Goal: Task Accomplishment & Management: Manage account settings

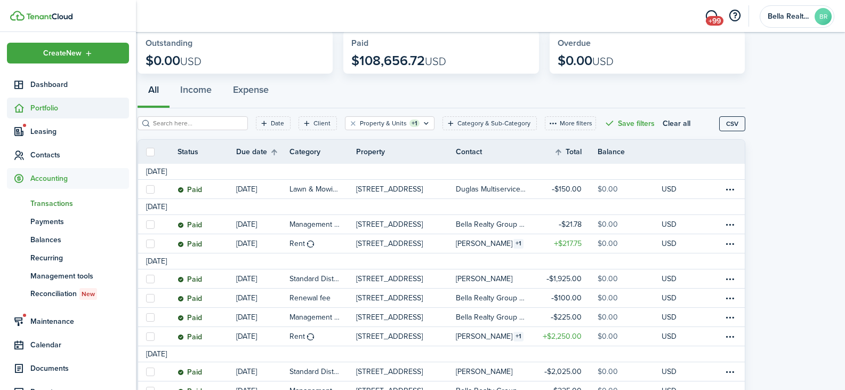
click at [47, 109] on span "Portfolio" at bounding box center [79, 107] width 99 height 11
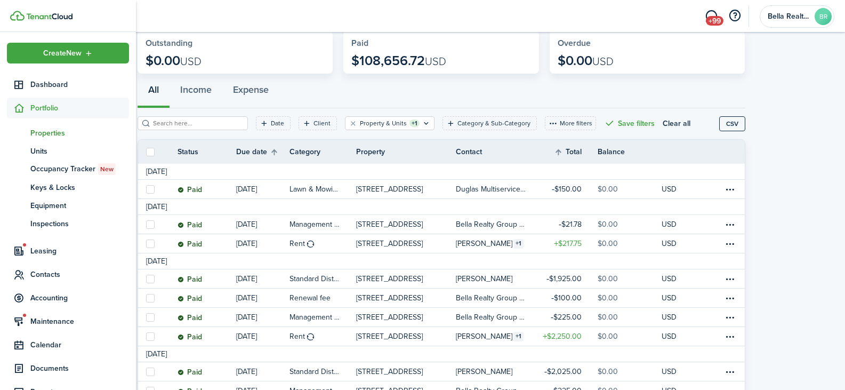
click at [46, 132] on span "Properties" at bounding box center [79, 132] width 99 height 11
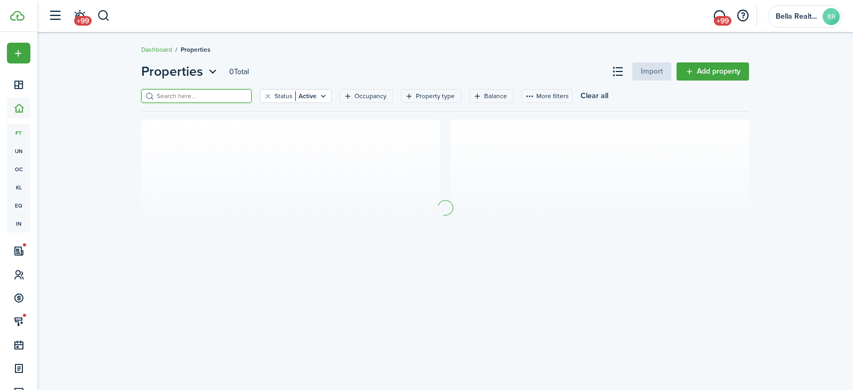
click at [203, 93] on input "search" at bounding box center [201, 96] width 94 height 10
type input "windsor"
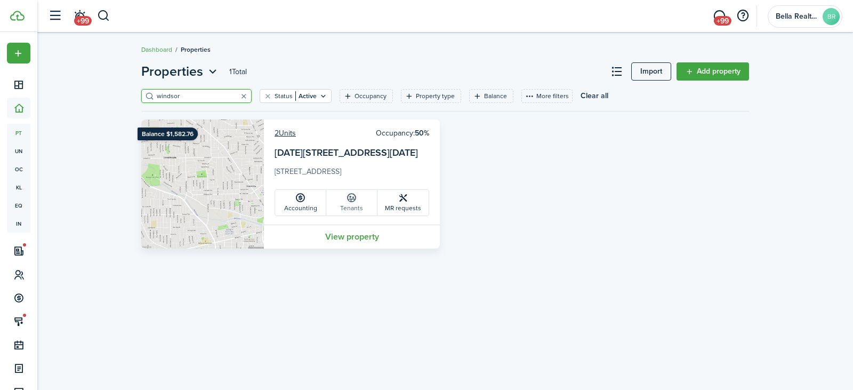
click at [352, 204] on link "Tenants" at bounding box center [351, 203] width 51 height 26
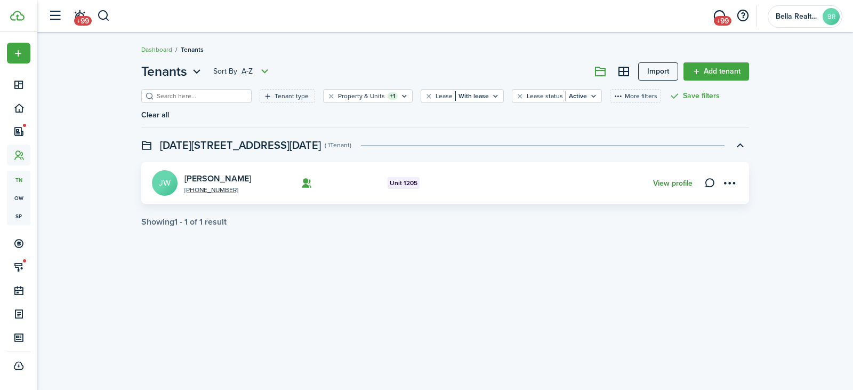
click at [659, 179] on link "View profile" at bounding box center [672, 183] width 39 height 9
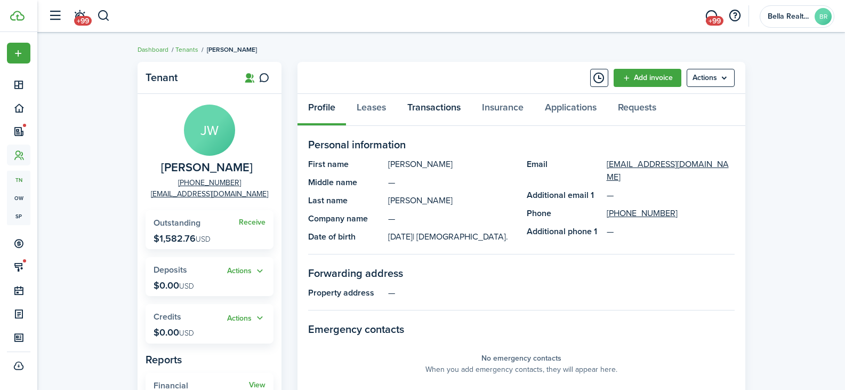
click at [446, 109] on link "Transactions" at bounding box center [434, 110] width 75 height 32
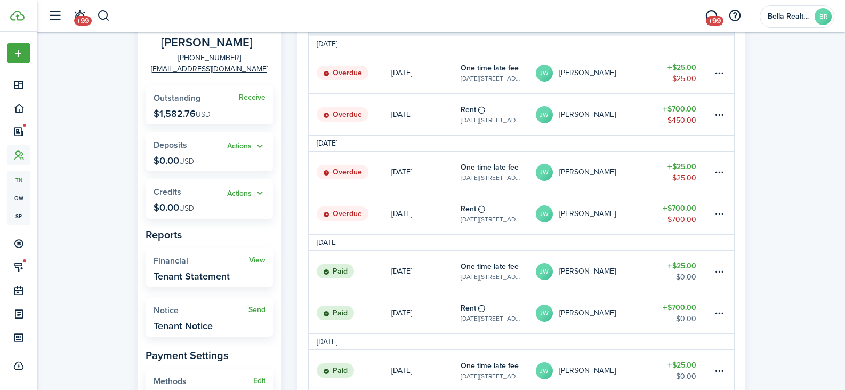
scroll to position [135, 0]
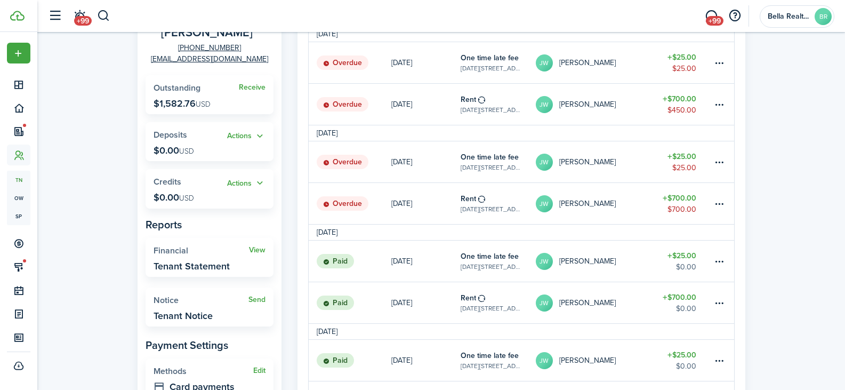
click at [677, 302] on table-amount-title "$700.00" at bounding box center [680, 297] width 34 height 11
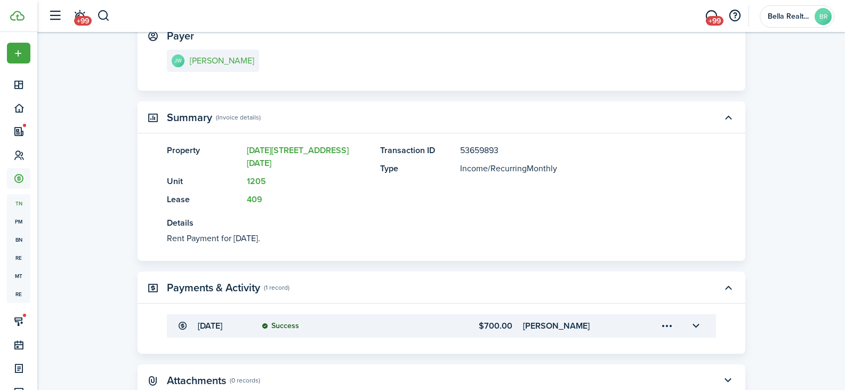
scroll to position [227, 0]
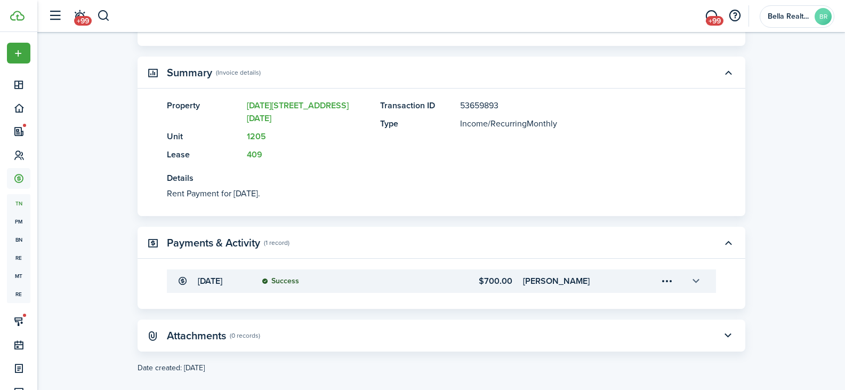
click at [696, 272] on button "button" at bounding box center [697, 281] width 18 height 18
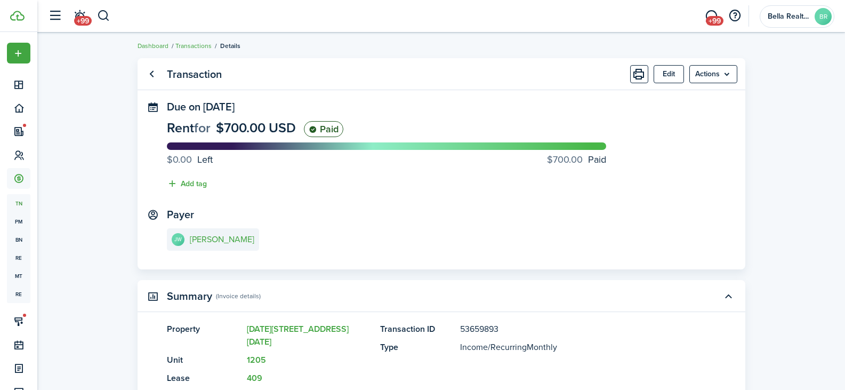
scroll to position [0, 0]
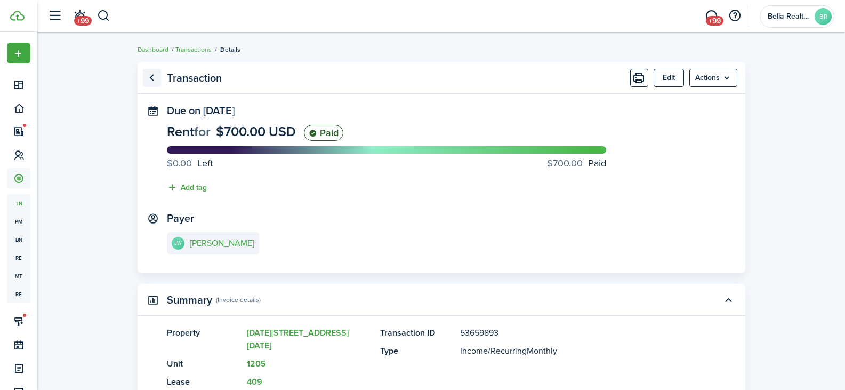
click at [150, 73] on link "Go back" at bounding box center [152, 78] width 18 height 18
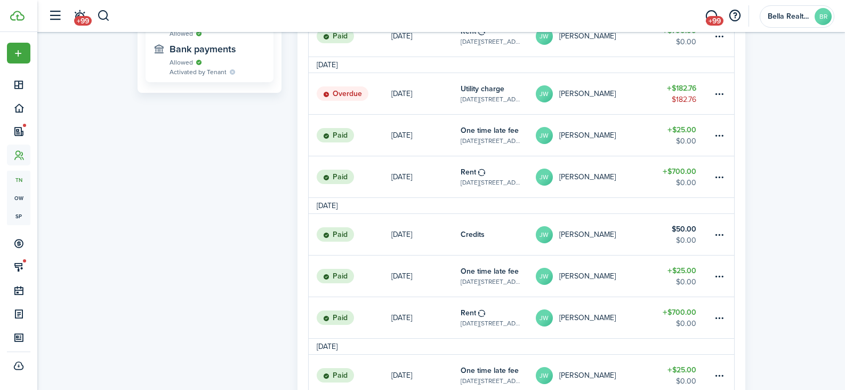
scroll to position [510, 0]
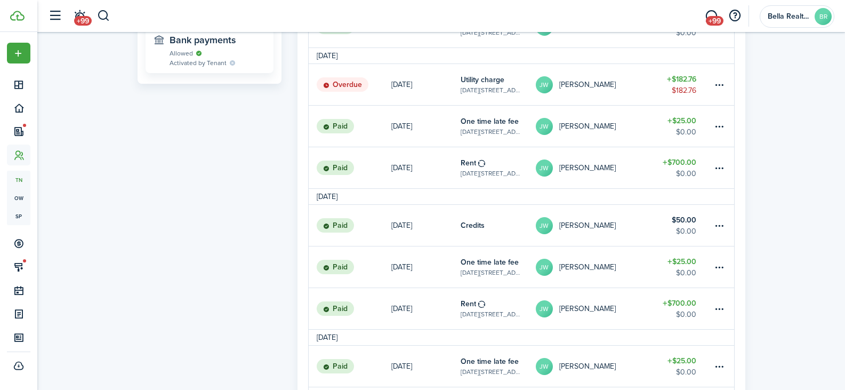
click at [156, 187] on tenant-view-sidebar "Tenant [PERSON_NAME] [PERSON_NAME] [PHONE_NUMBER] [EMAIL_ADDRESS][DOMAIN_NAME] …" at bounding box center [210, 114] width 144 height 1124
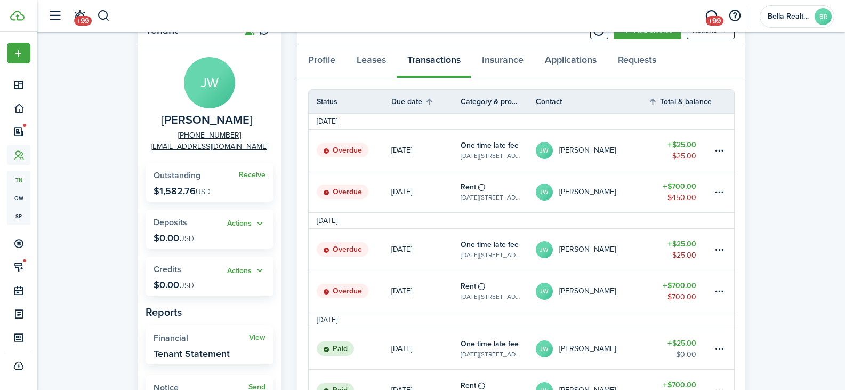
scroll to position [0, 0]
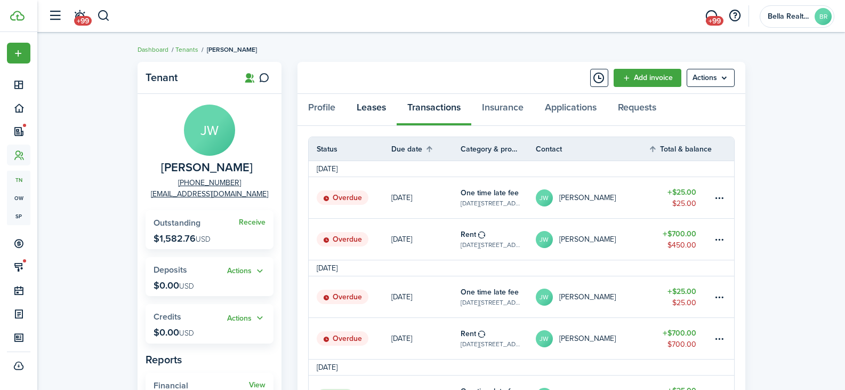
click at [371, 110] on link "Leases" at bounding box center [371, 110] width 51 height 32
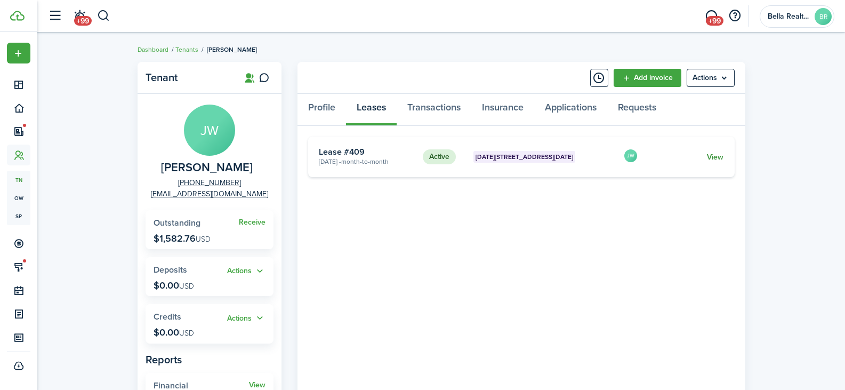
click at [713, 157] on link "View" at bounding box center [715, 156] width 17 height 11
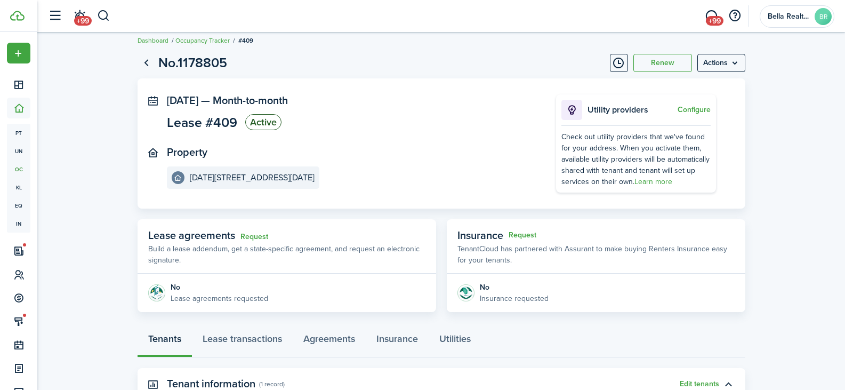
scroll to position [3, 0]
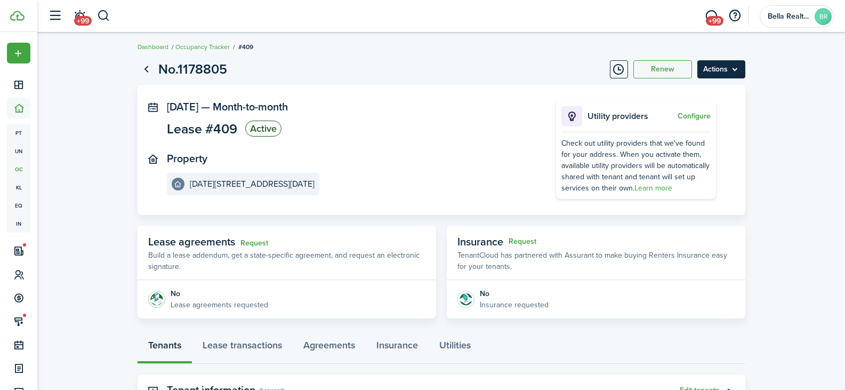
click at [722, 65] on menu-btn "Actions" at bounding box center [722, 69] width 48 height 18
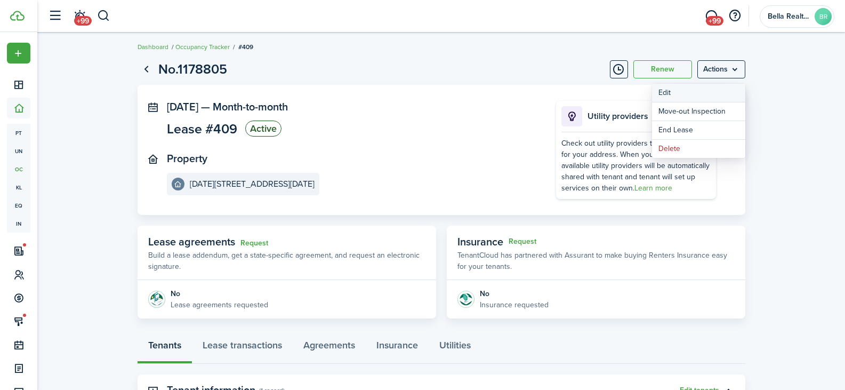
click at [692, 89] on button "Edit" at bounding box center [698, 93] width 93 height 18
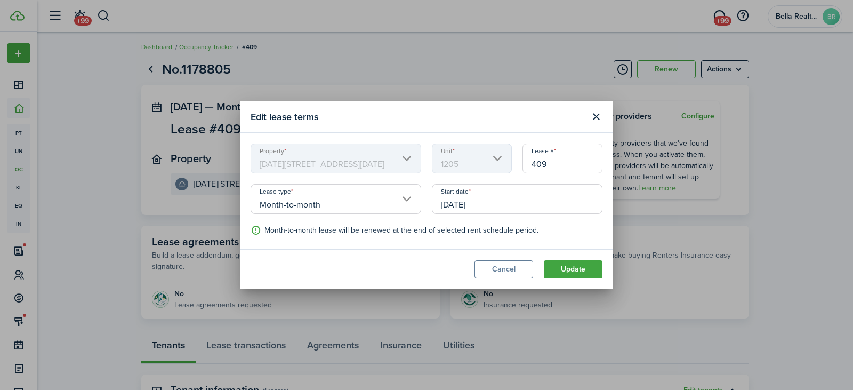
click at [462, 160] on mbsc-scroller "Unit 1205" at bounding box center [472, 158] width 80 height 30
click at [469, 164] on mbsc-scroller "Unit 1205" at bounding box center [472, 158] width 80 height 30
click at [334, 153] on mbsc-scroller "Property [DATE][STREET_ADDRESS][DATE]" at bounding box center [336, 158] width 171 height 30
click at [497, 267] on button "Cancel" at bounding box center [504, 269] width 59 height 18
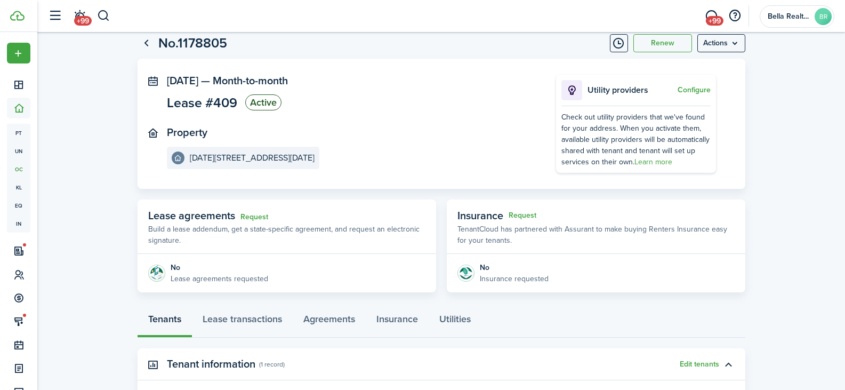
scroll to position [0, 0]
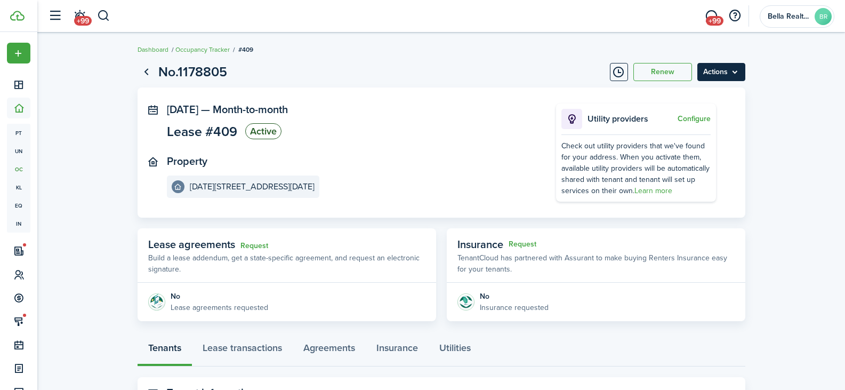
click at [723, 73] on menu-btn "Actions" at bounding box center [722, 72] width 48 height 18
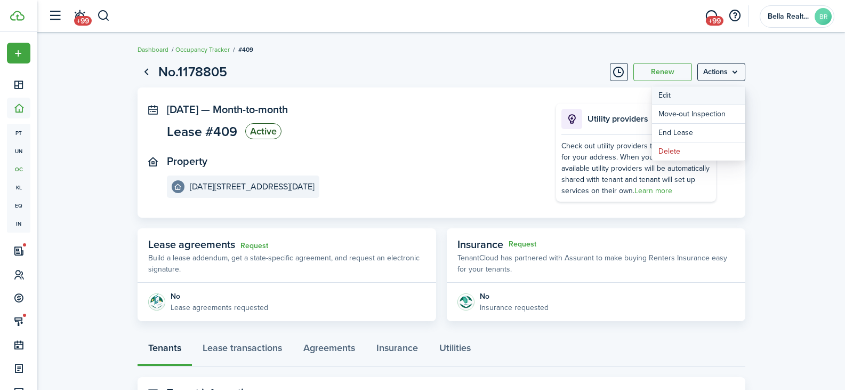
click at [667, 99] on button "Edit" at bounding box center [698, 95] width 93 height 18
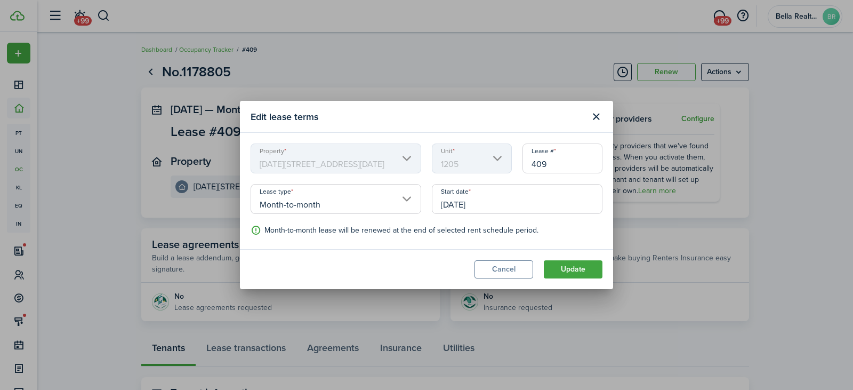
click at [304, 145] on mbsc-scroller "Property [DATE][STREET_ADDRESS][DATE]" at bounding box center [336, 158] width 171 height 30
click at [319, 164] on mbsc-scroller "Property [DATE][STREET_ADDRESS][DATE]" at bounding box center [336, 158] width 171 height 30
click at [330, 161] on mbsc-scroller "Property [DATE][STREET_ADDRESS][DATE]" at bounding box center [336, 158] width 171 height 30
click at [787, 298] on div "Edit lease terms Property [DATE][STREET_ADDRESS][DATE] Unit 1205 Lease # 409 Le…" at bounding box center [426, 195] width 853 height 390
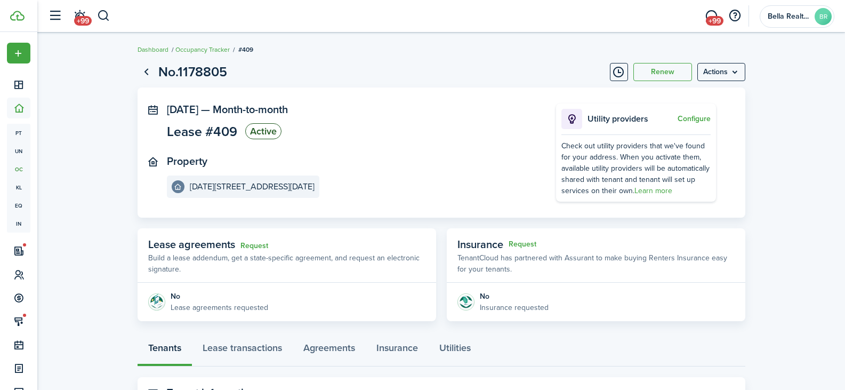
click at [252, 162] on panel-main-section "Property [DATE][STREET_ADDRESS][DATE]" at bounding box center [345, 176] width 357 height 43
click at [253, 189] on e-details-info-title "[DATE][STREET_ADDRESS][DATE]" at bounding box center [252, 187] width 125 height 10
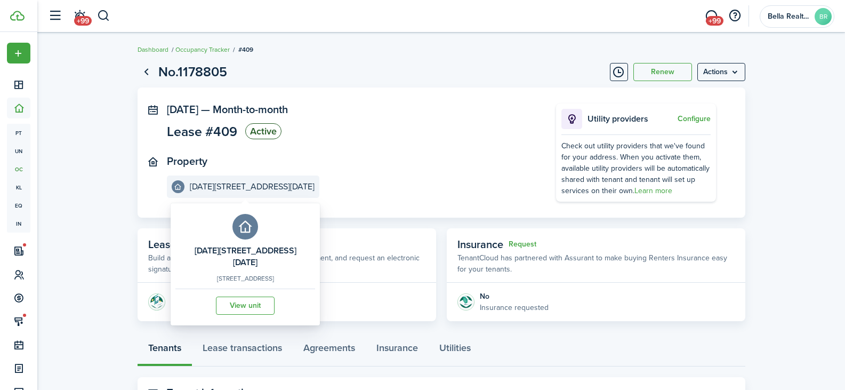
click at [259, 188] on e-details-info-title "[DATE][STREET_ADDRESS][DATE]" at bounding box center [252, 187] width 125 height 10
click at [243, 310] on link "View unit" at bounding box center [245, 306] width 59 height 18
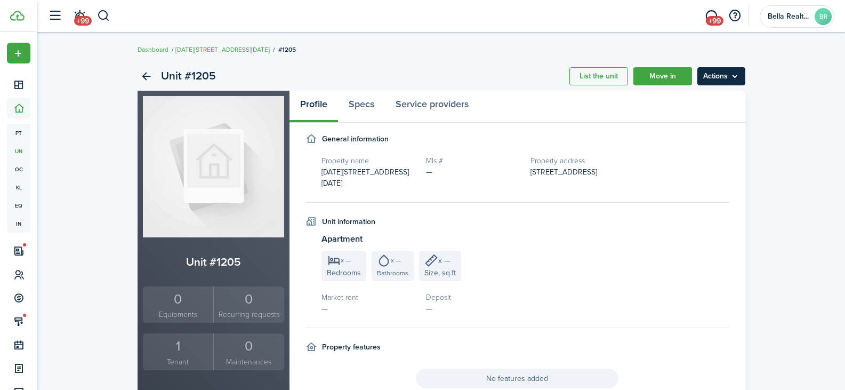
click at [716, 79] on menu-btn "Actions" at bounding box center [722, 76] width 48 height 18
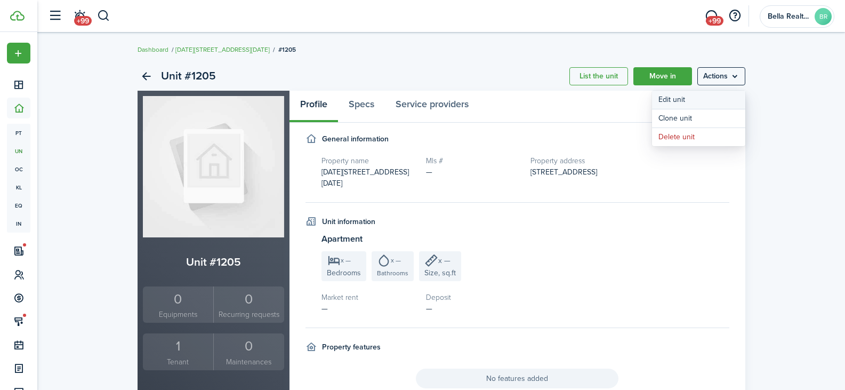
click at [704, 100] on link "Edit unit" at bounding box center [698, 100] width 93 height 18
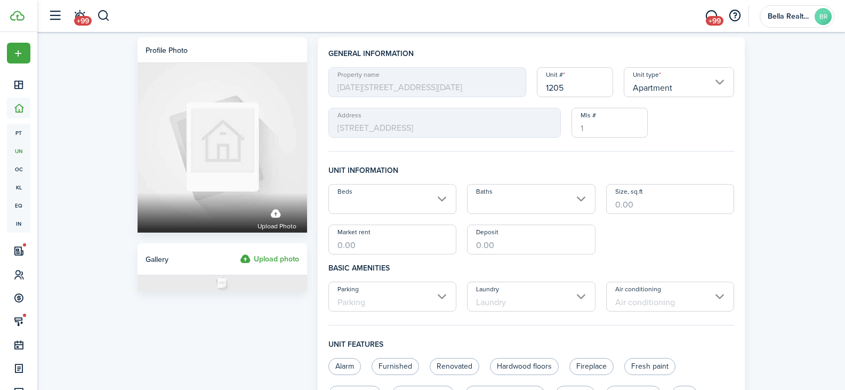
click at [583, 89] on input "1205" at bounding box center [575, 82] width 76 height 30
